Goal: Task Accomplishment & Management: Use online tool/utility

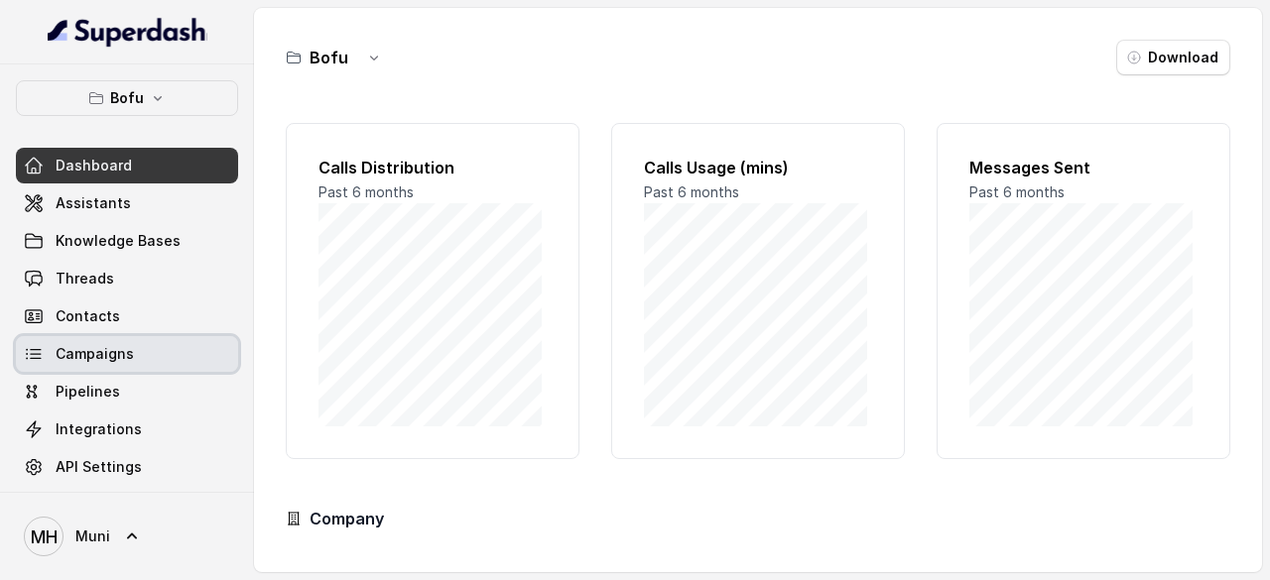
click at [124, 350] on span "Campaigns" at bounding box center [95, 354] width 78 height 20
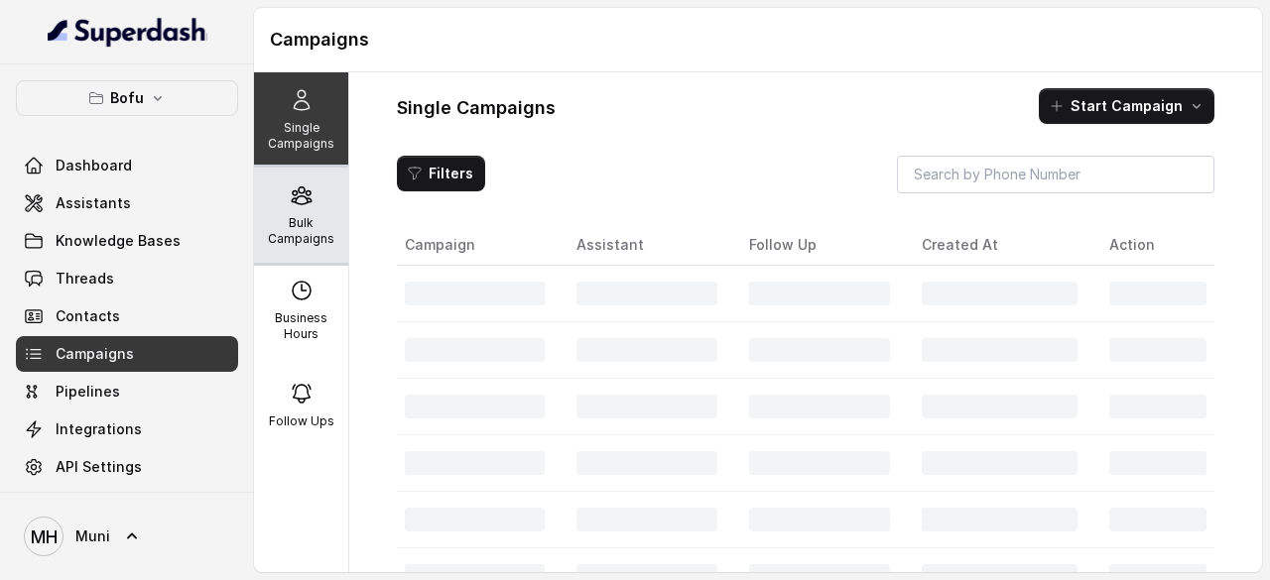
click at [298, 217] on p "Bulk Campaigns" at bounding box center [301, 231] width 78 height 32
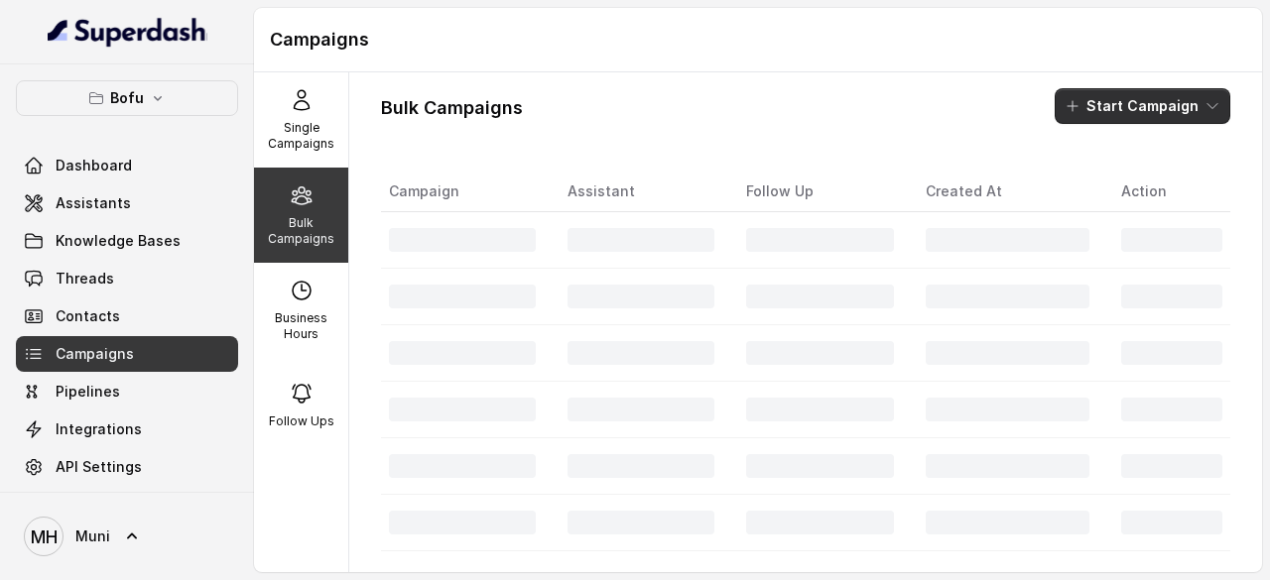
click at [1111, 100] on button "Start Campaign" at bounding box center [1142, 106] width 176 height 36
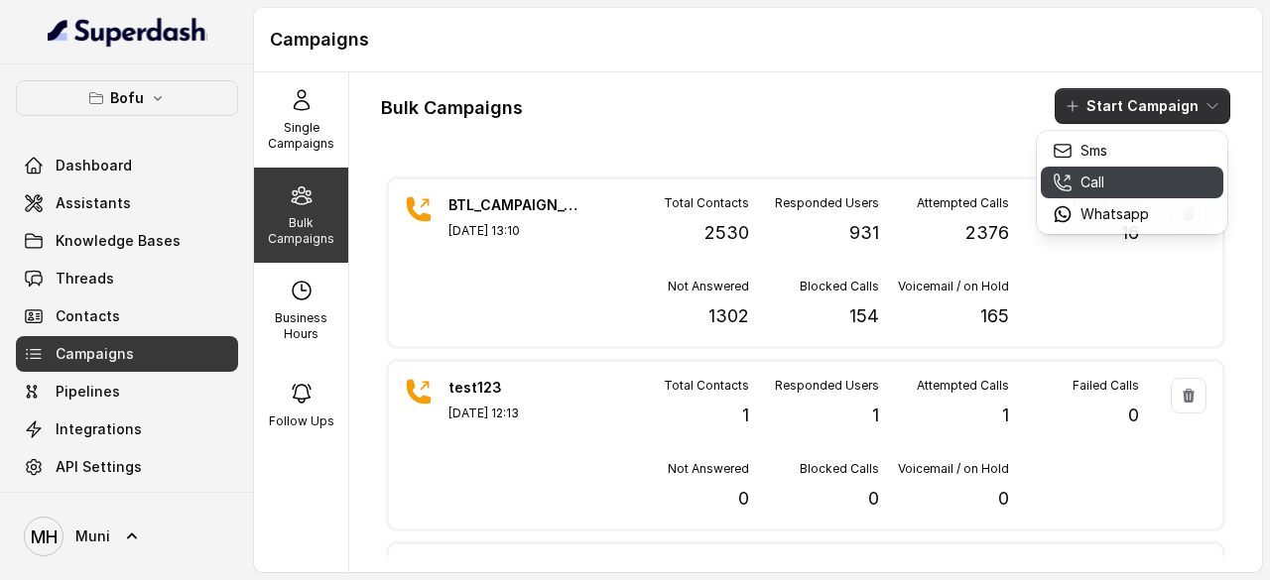
click at [1102, 191] on p "Call" at bounding box center [1092, 183] width 24 height 20
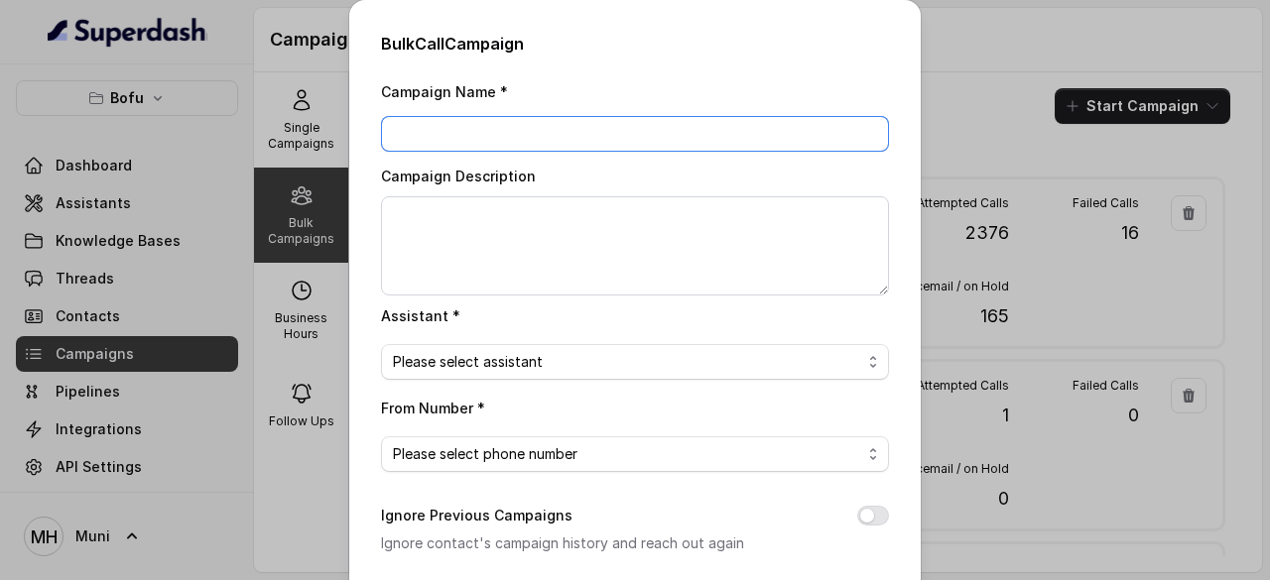
click at [525, 133] on input "Campaign Name *" at bounding box center [635, 134] width 508 height 36
paste input "BTL_CAMPAIGN_BLR_JAYNAGAR_DDMMYY_batchnumber"
type input "BTL_CAMPAIGN_PUNE_PUNE_060925_01"
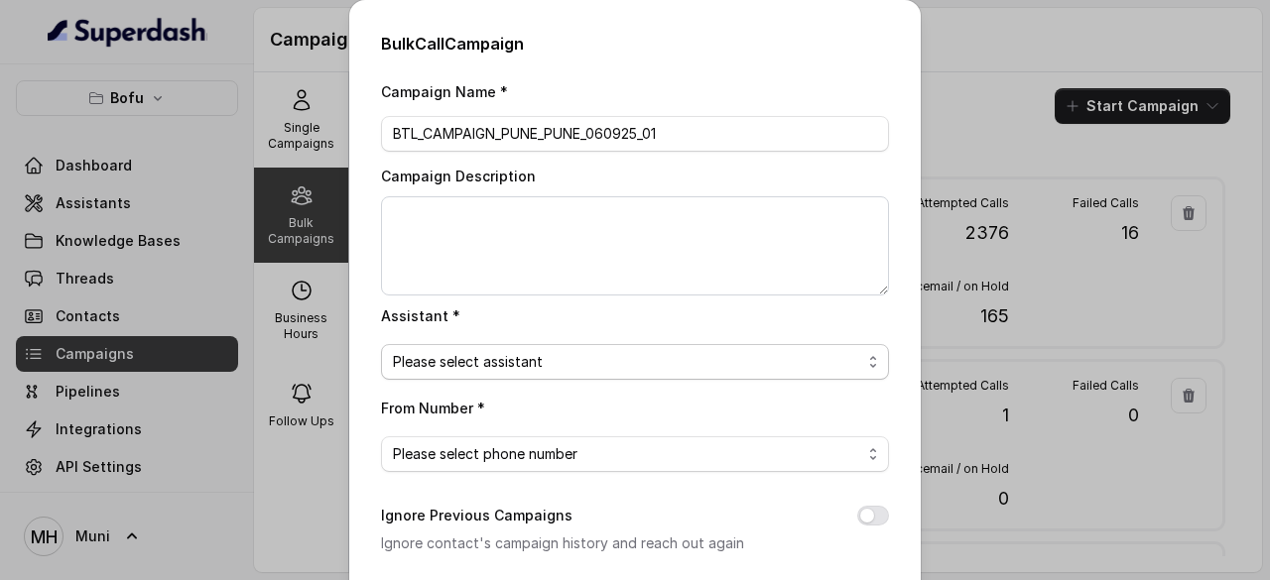
click at [557, 371] on span "Please select assistant" at bounding box center [627, 362] width 468 height 24
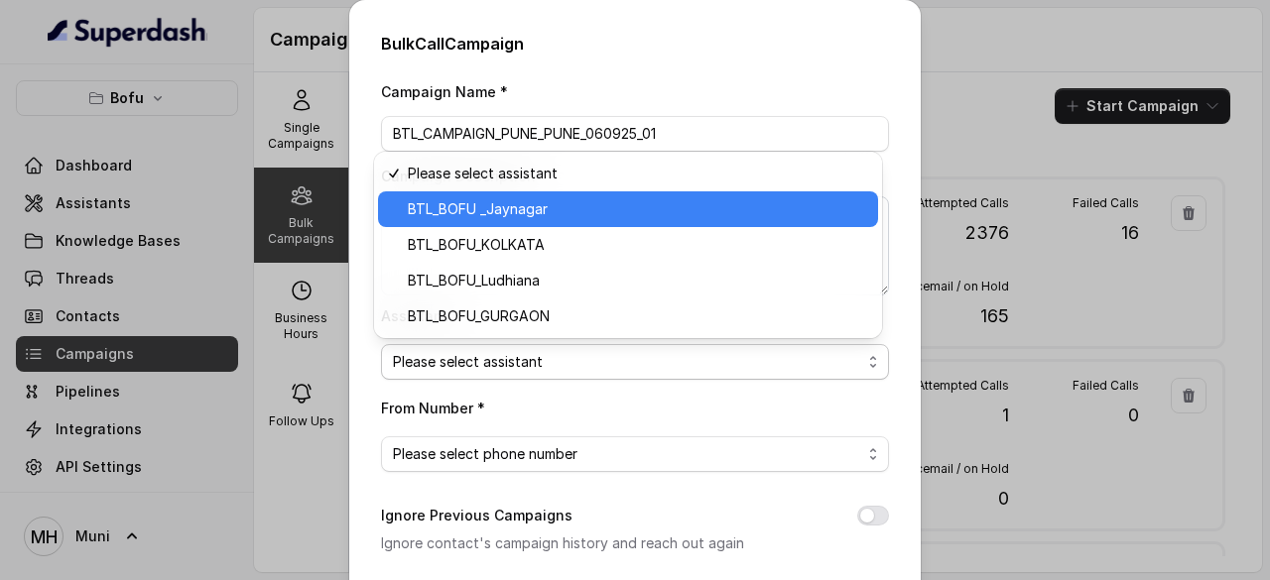
click at [568, 212] on span "BTL_BOFU _Jaynagar" at bounding box center [637, 209] width 458 height 24
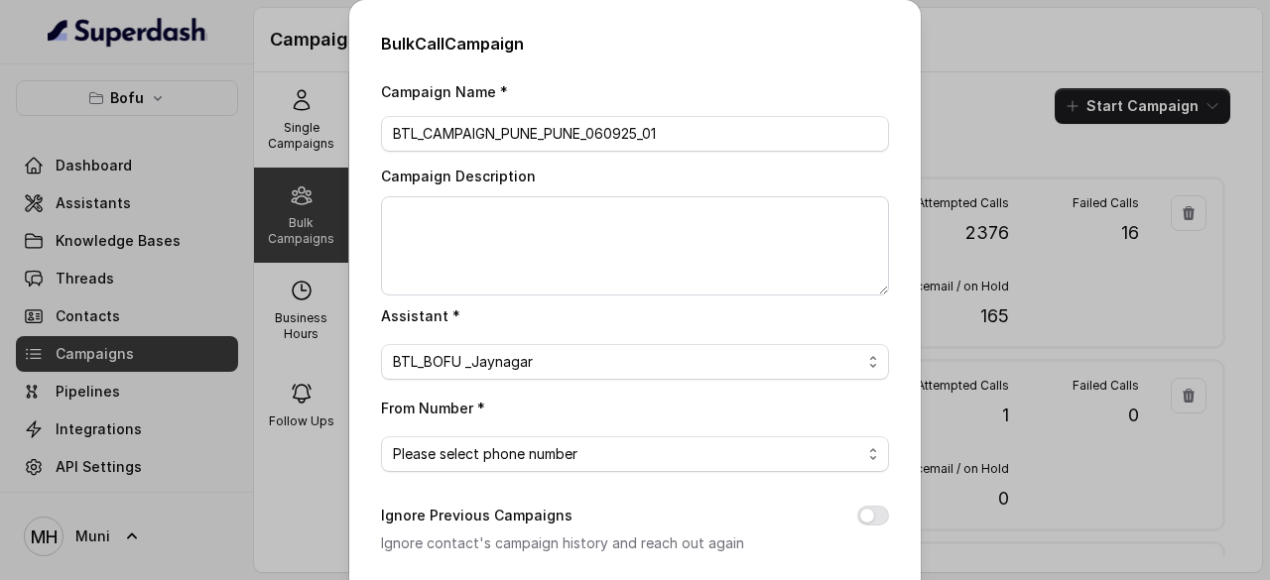
click at [663, 396] on div "From Number * Please select phone number" at bounding box center [635, 434] width 508 height 76
click at [615, 452] on span "Please select phone number" at bounding box center [627, 454] width 468 height 24
click at [692, 517] on div "Ignore Previous Campaigns Ignore contact's campaign history and reach out again" at bounding box center [635, 530] width 508 height 52
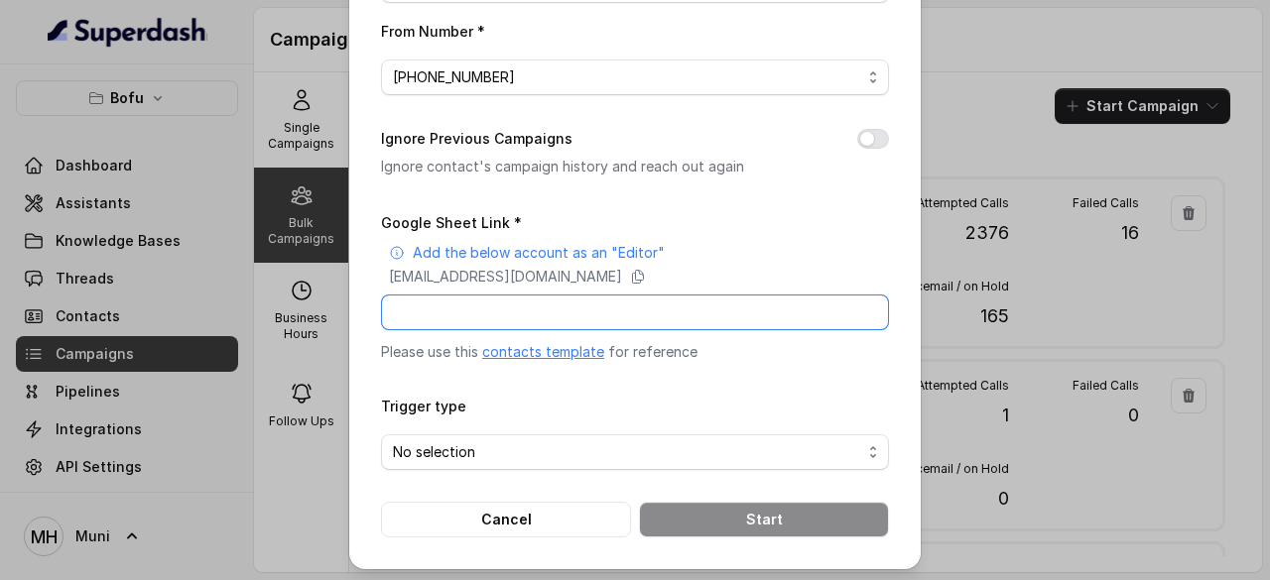
click at [502, 308] on input "Google Sheet Link *" at bounding box center [635, 313] width 508 height 36
paste input "https://docs.google.com/spreadsheets/d/11Z4vF4nf8EvQtJemM4DcPLg4Jz0s3X3cuQm3Zx8…"
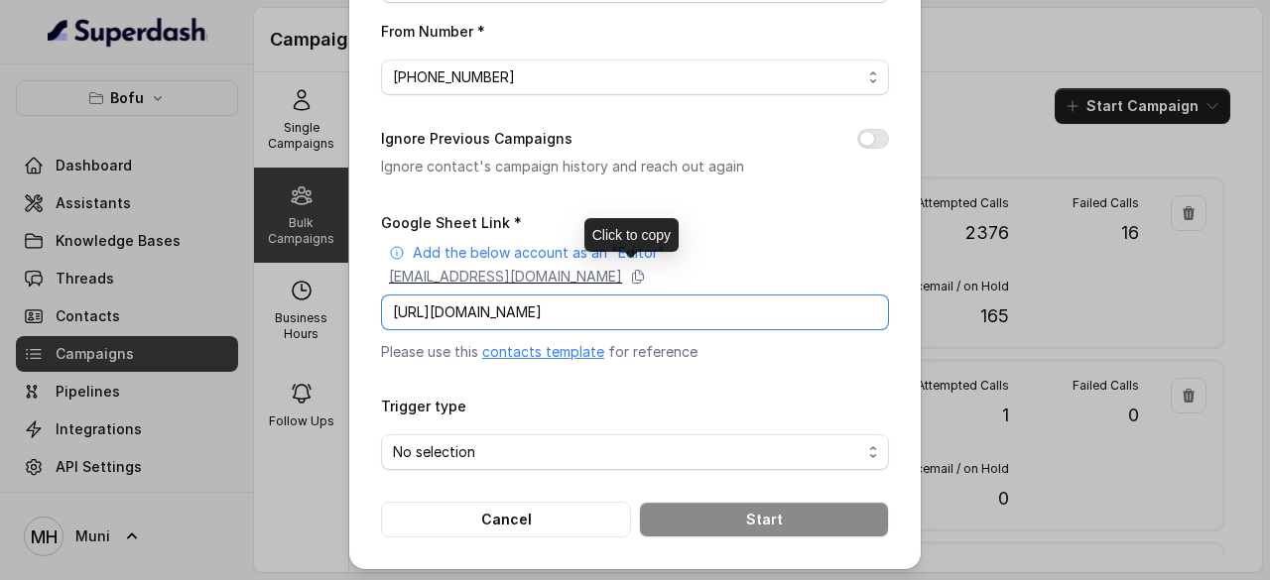
type input "https://docs.google.com/spreadsheets/d/11Z4vF4nf8EvQtJemM4DcPLg4Jz0s3X3cuQm3Zx8…"
click at [622, 269] on p "superdash@superdash-382709.iam.gserviceaccount.com" at bounding box center [505, 277] width 233 height 20
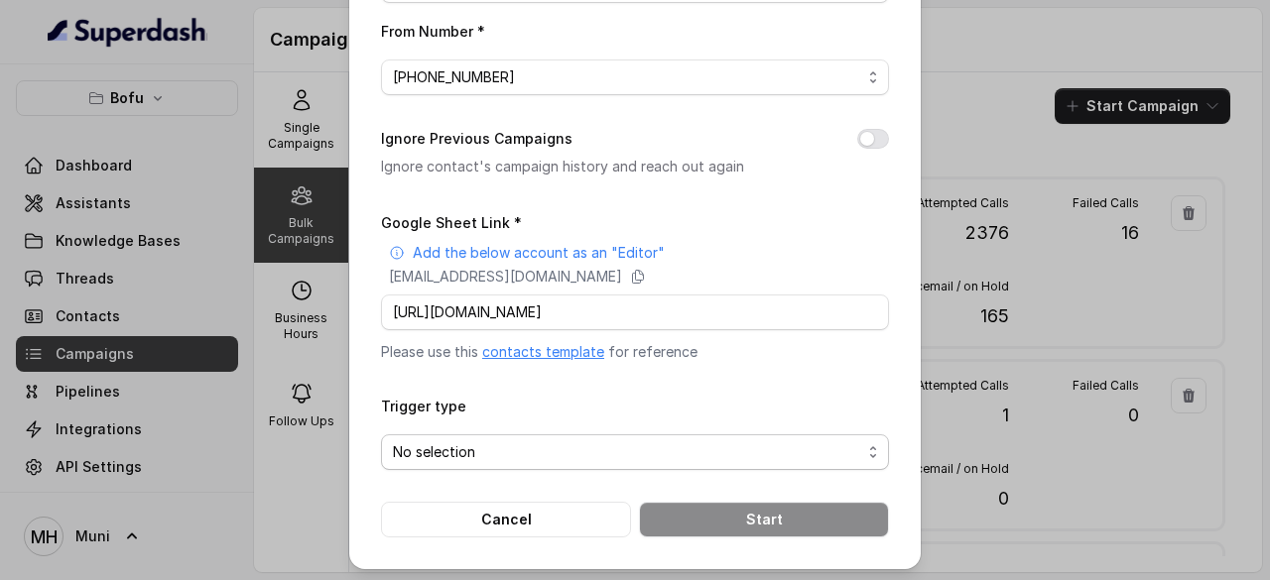
click at [568, 451] on span "No selection" at bounding box center [627, 452] width 468 height 24
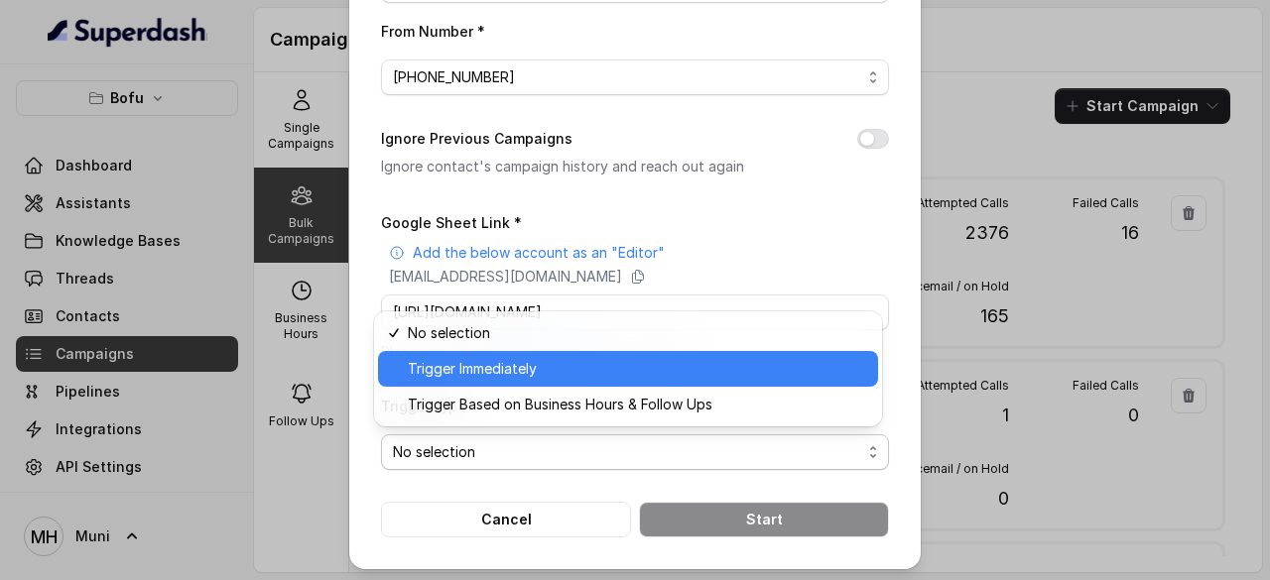
click at [538, 362] on span "Trigger Immediately" at bounding box center [637, 369] width 458 height 24
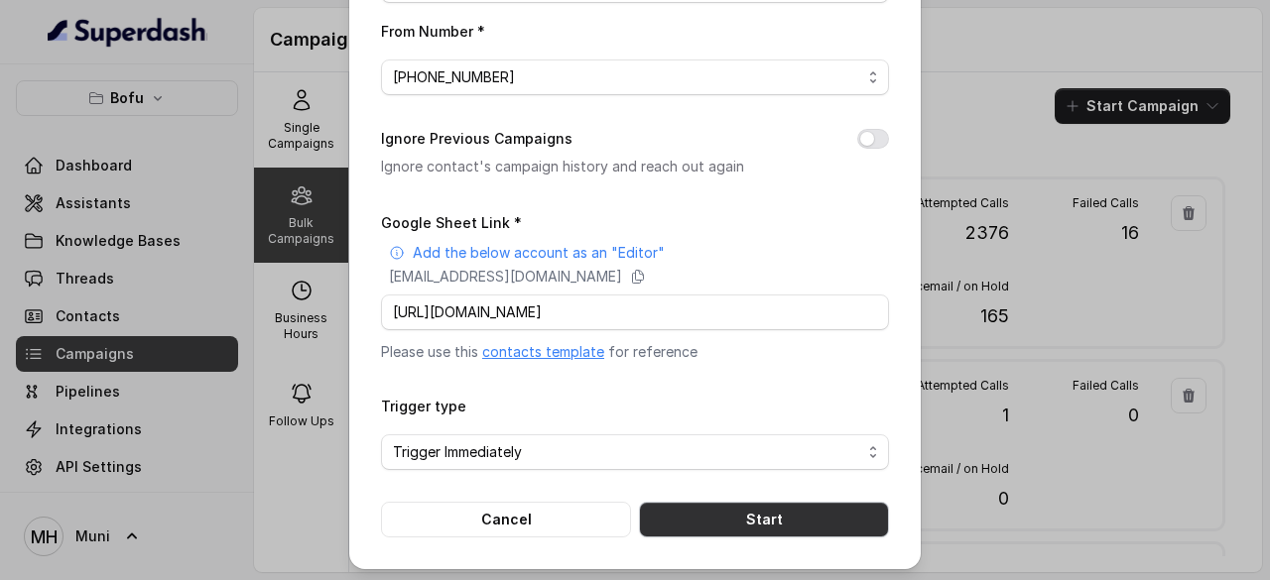
click at [785, 511] on button "Start" at bounding box center [764, 520] width 250 height 36
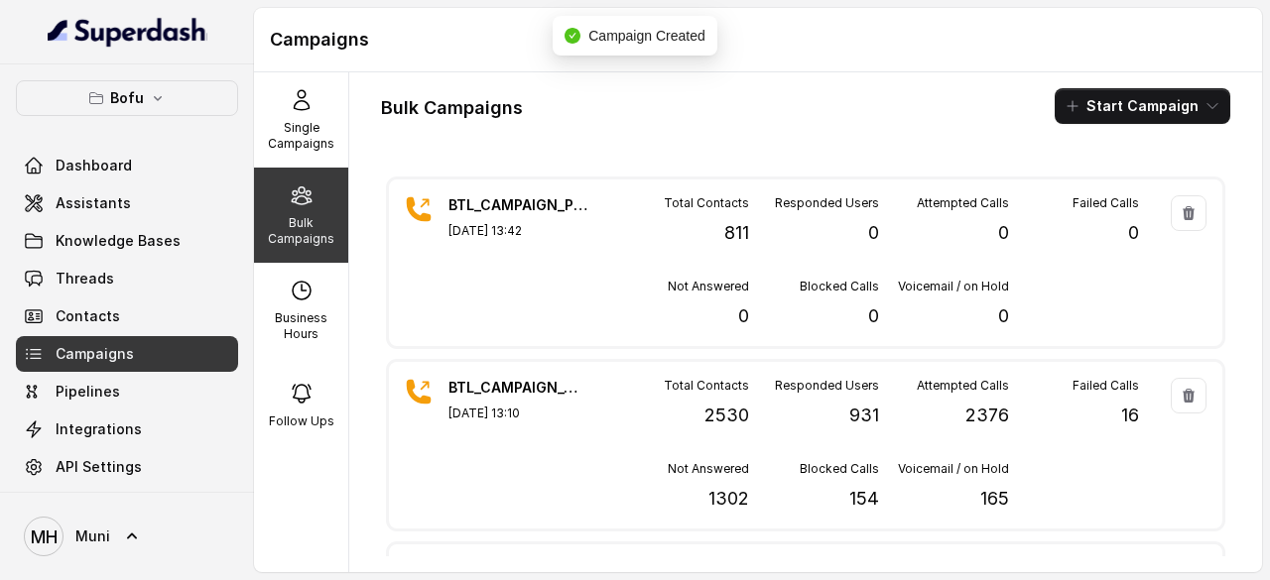
click at [625, 125] on div "Bulk Campaigns Start Campaign BTL_CAMPAIGN_PUNE_PUNE_060925_01 Sep 06, 2025, 13…" at bounding box center [805, 322] width 913 height 500
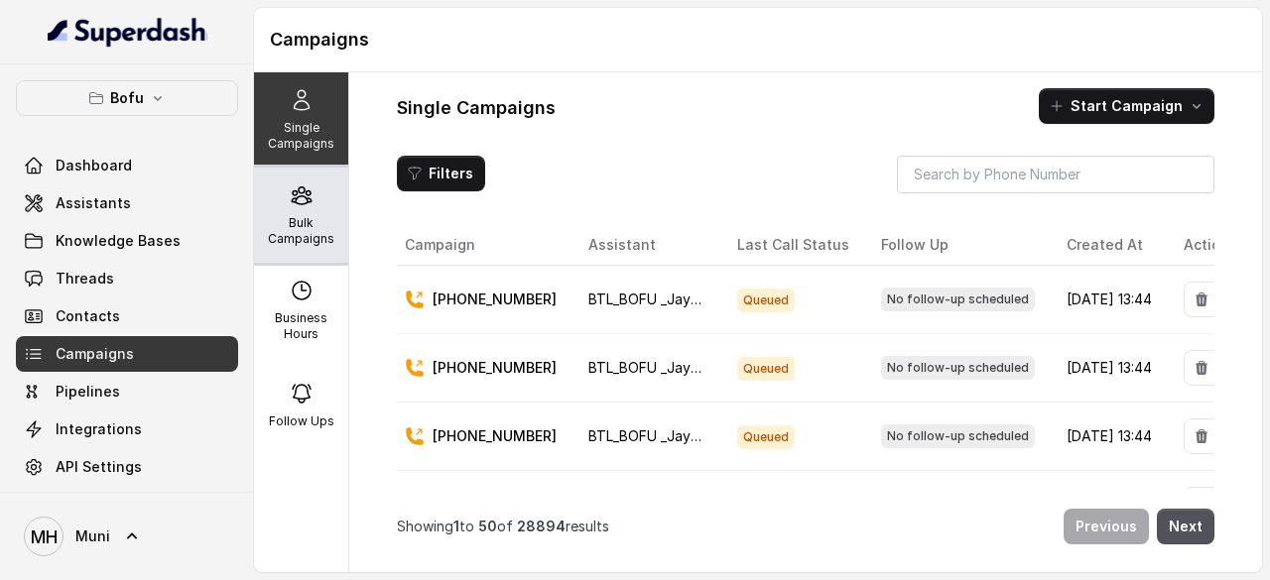
click at [322, 227] on p "Bulk Campaigns" at bounding box center [301, 231] width 78 height 32
click at [305, 219] on p "Bulk Campaigns" at bounding box center [301, 231] width 78 height 32
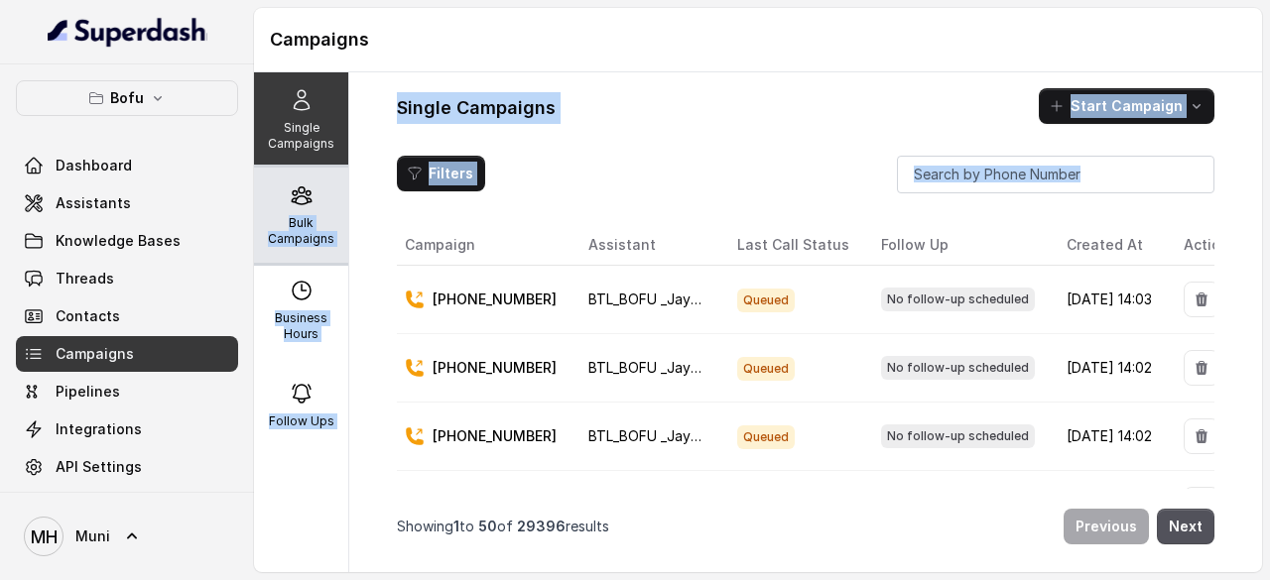
drag, startPoint x: 352, startPoint y: 217, endPoint x: 288, endPoint y: 203, distance: 66.0
click at [288, 203] on div "Single Campaigns Bulk Campaigns Business Hours Follow Ups Single Campaigns Star…" at bounding box center [758, 322] width 1008 height 500
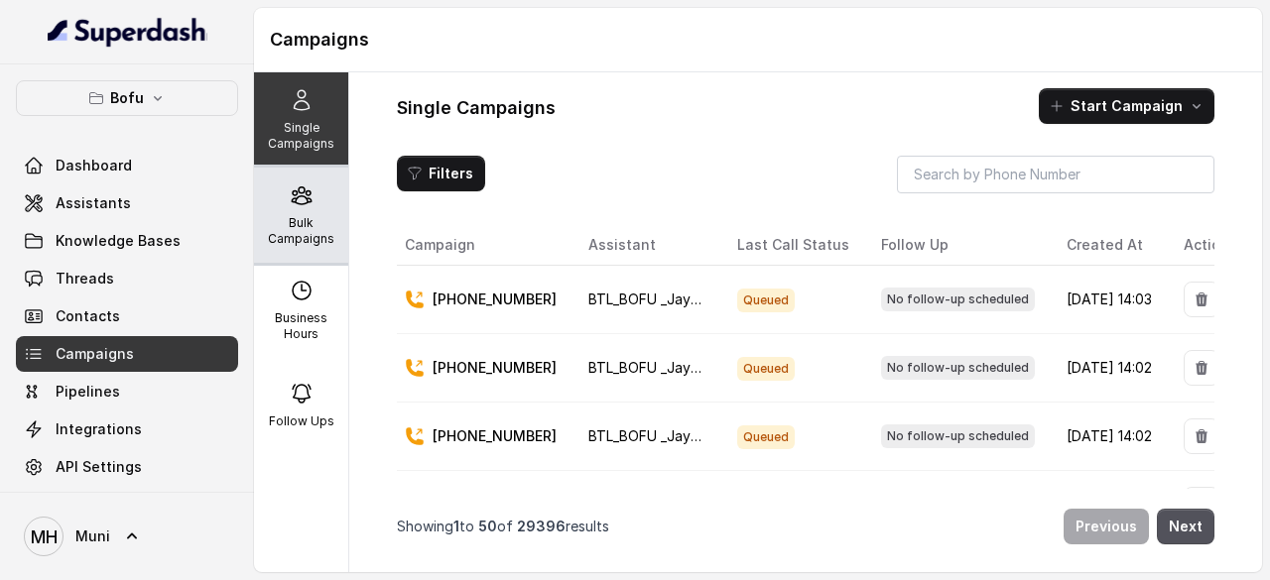
click at [290, 203] on icon at bounding box center [302, 196] width 24 height 24
click at [332, 218] on div "Bulk Campaigns" at bounding box center [301, 215] width 94 height 95
click at [282, 207] on div "Bulk Campaigns" at bounding box center [301, 215] width 94 height 95
click at [303, 227] on p "Bulk Campaigns" at bounding box center [301, 231] width 78 height 32
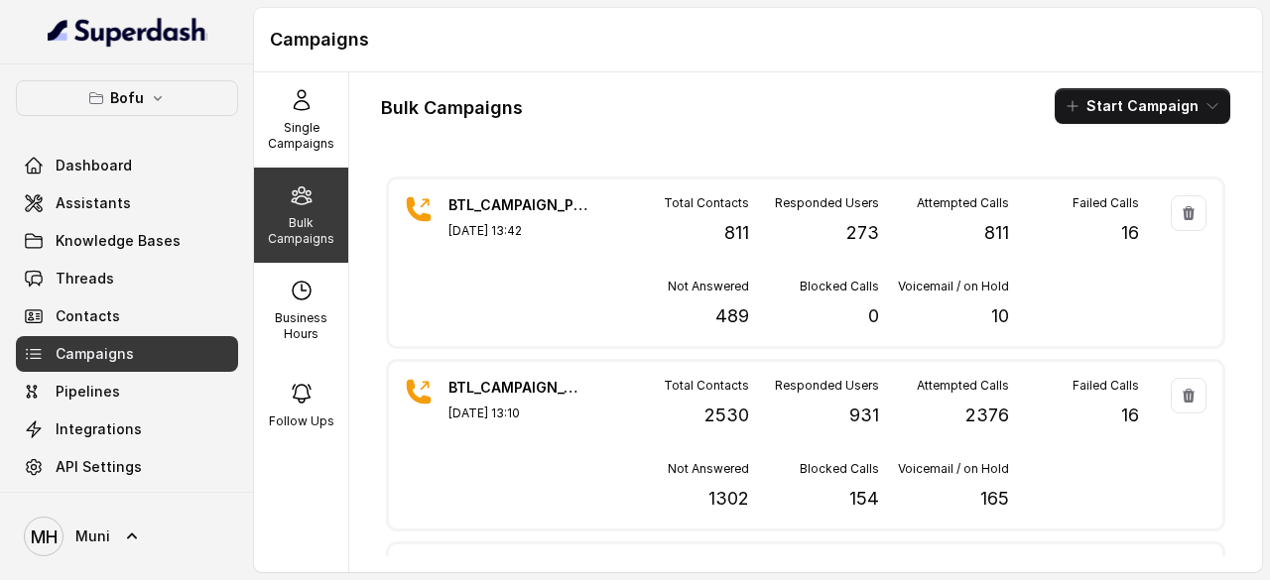
click at [752, 117] on div "Bulk Campaigns Start Campaign" at bounding box center [805, 106] width 849 height 36
click at [796, 114] on div "Bulk Campaigns Start Campaign" at bounding box center [805, 106] width 849 height 36
